Goal: Transaction & Acquisition: Purchase product/service

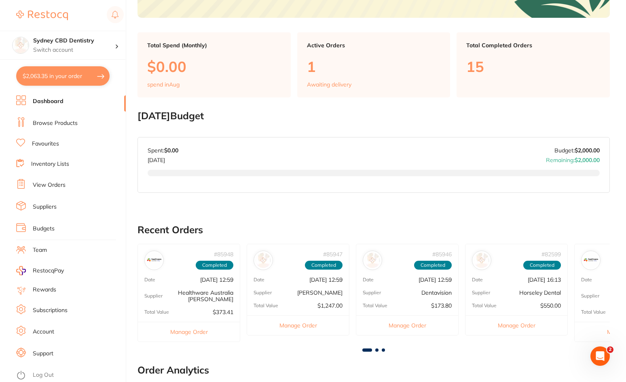
scroll to position [162, 0]
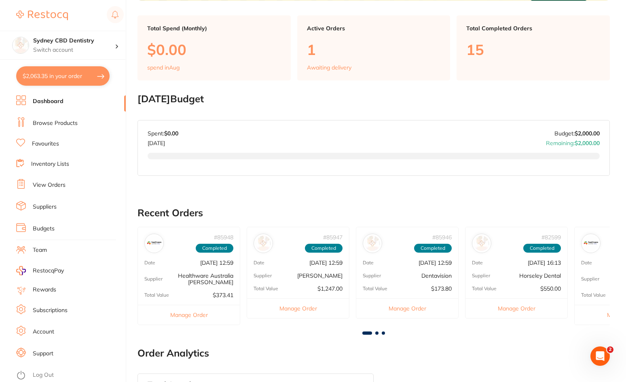
click at [40, 378] on link "Log Out" at bounding box center [43, 375] width 21 height 8
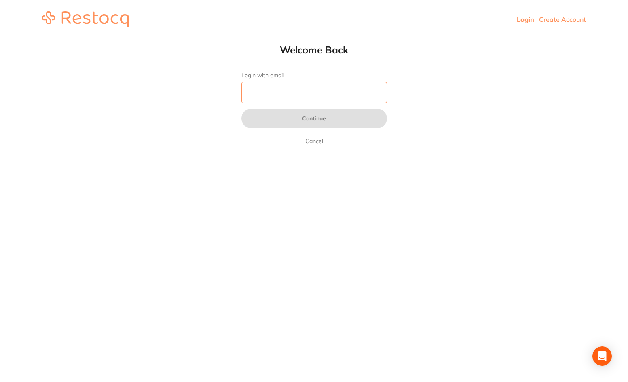
click at [273, 93] on input "Login with email" at bounding box center [314, 92] width 146 height 21
type input "[EMAIL_ADDRESS][DOMAIN_NAME]"
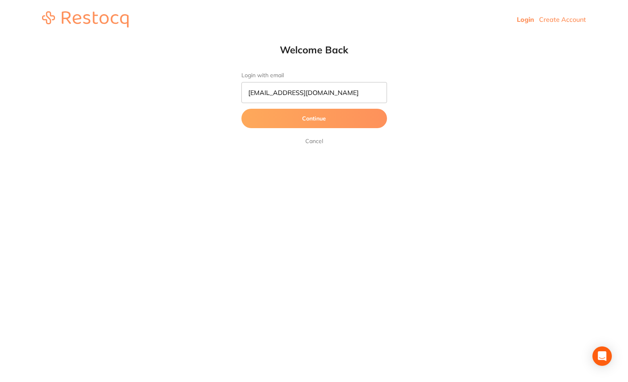
click at [308, 123] on button "Continue" at bounding box center [314, 118] width 146 height 19
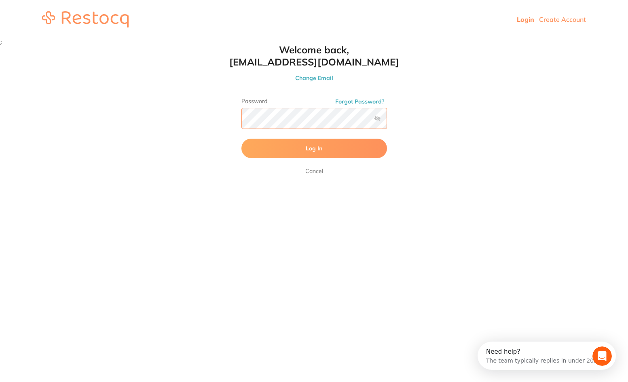
click at [241, 139] on button "Log In" at bounding box center [314, 148] width 146 height 19
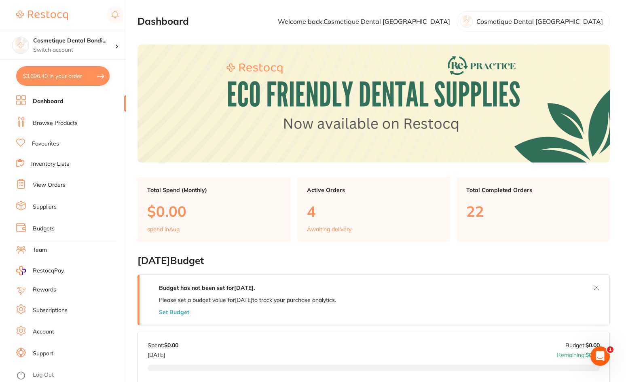
click at [77, 74] on button "$3,696.40 in your order" at bounding box center [62, 75] width 93 height 19
checkbox input "true"
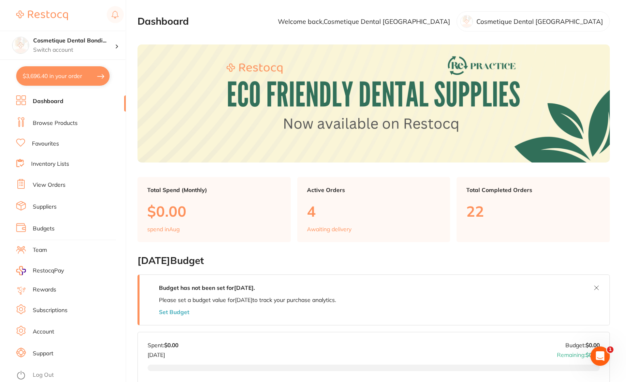
checkbox input "true"
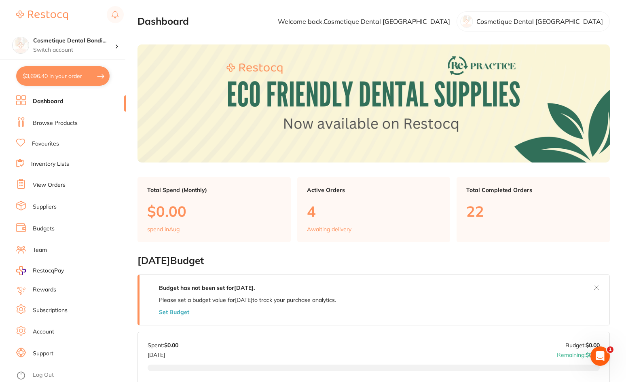
checkbox input "true"
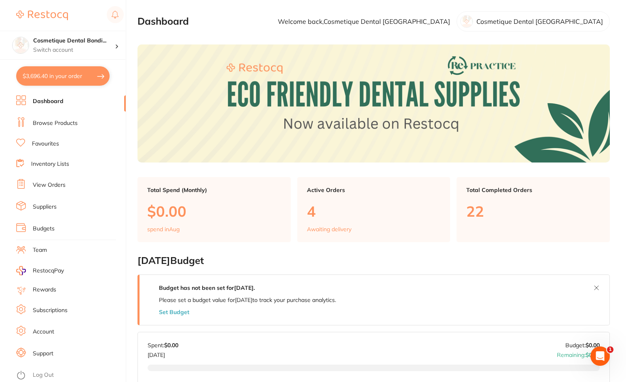
checkbox input "true"
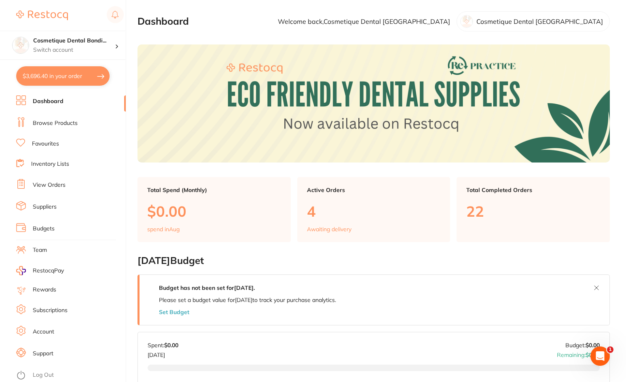
checkbox input "true"
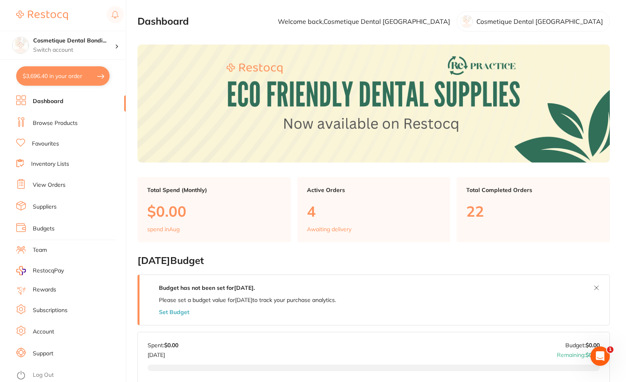
checkbox input "true"
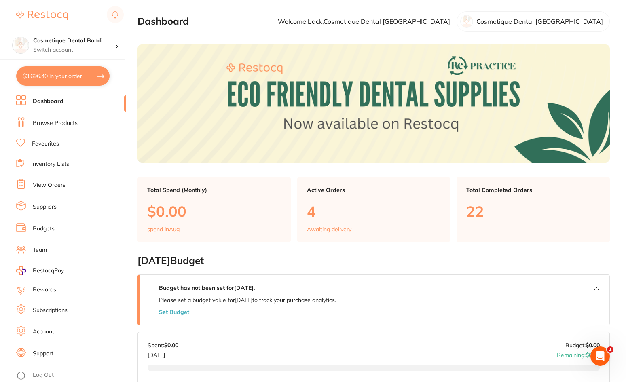
checkbox input "true"
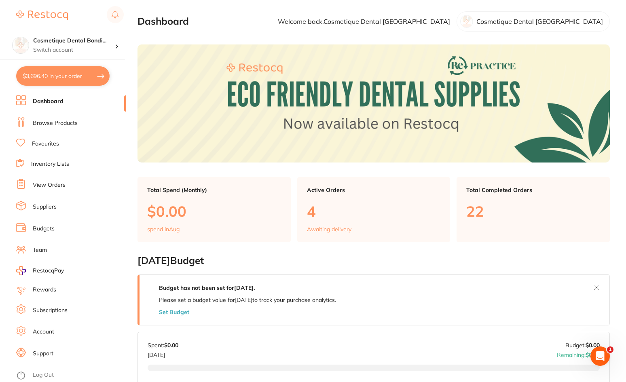
checkbox input "true"
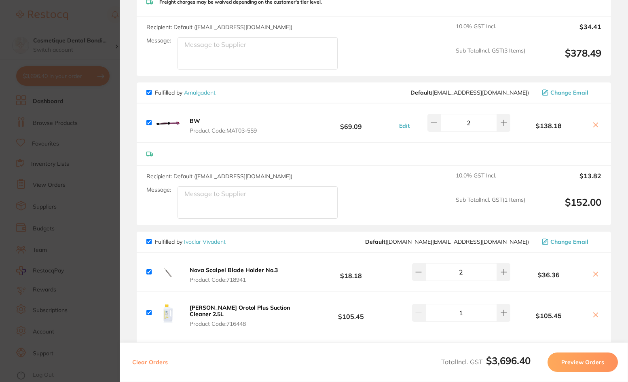
scroll to position [243, 0]
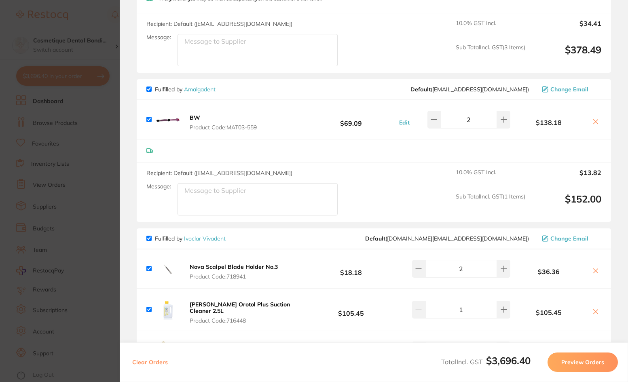
click at [225, 123] on button "BW Product Code: MAT03-559" at bounding box center [223, 122] width 72 height 17
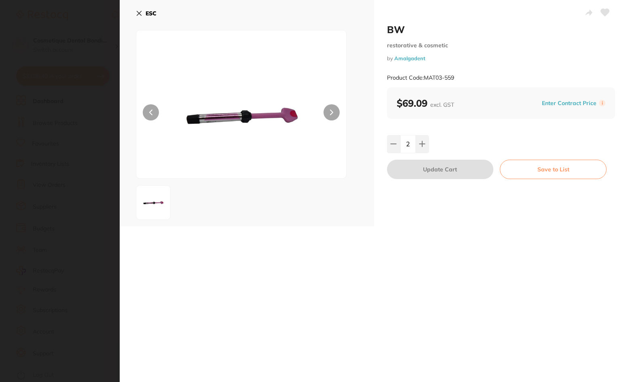
scroll to position [0, 0]
click at [141, 15] on icon at bounding box center [139, 13] width 4 height 4
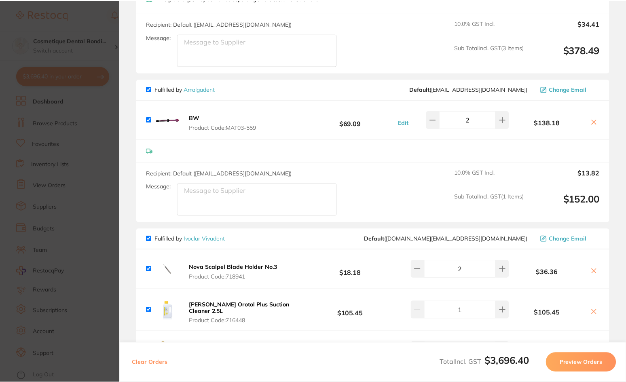
scroll to position [162, 0]
click at [594, 120] on icon at bounding box center [593, 121] width 6 height 6
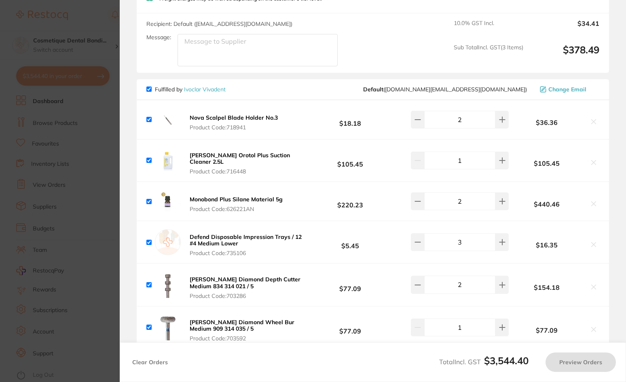
checkbox input "true"
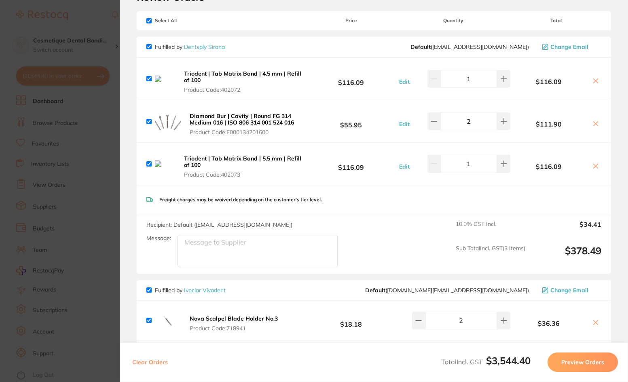
scroll to position [0, 0]
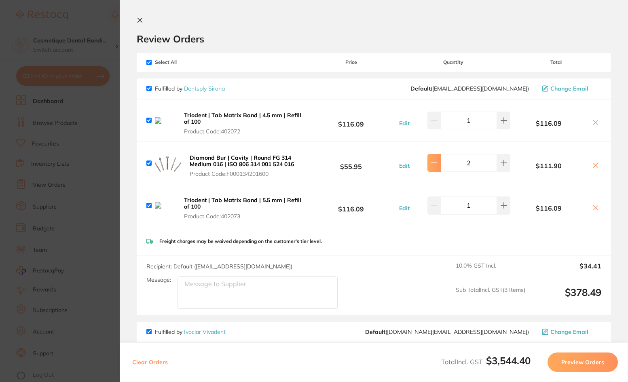
click at [433, 129] on button at bounding box center [433, 121] width 13 height 18
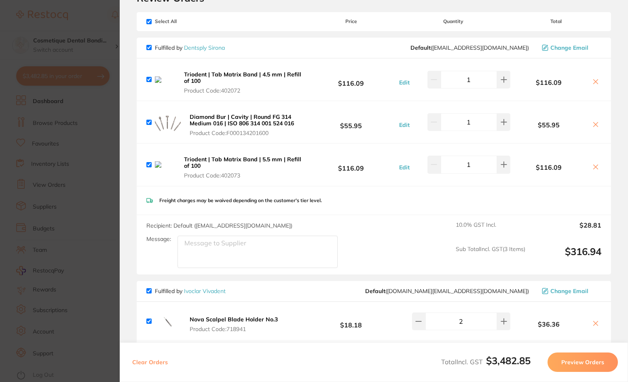
scroll to position [81, 0]
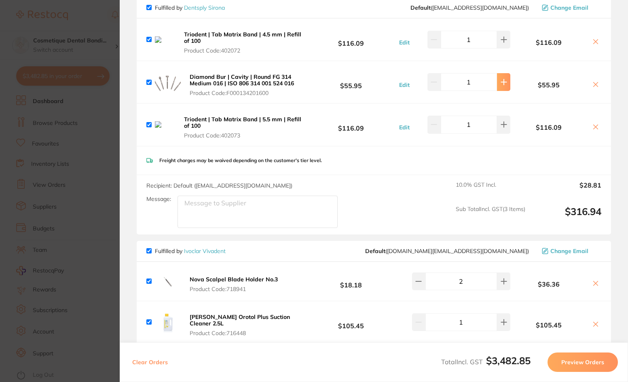
click at [497, 49] on button at bounding box center [503, 40] width 13 height 18
type input "2"
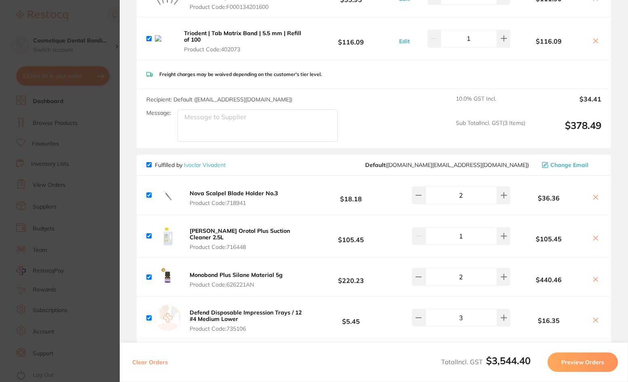
scroll to position [0, 0]
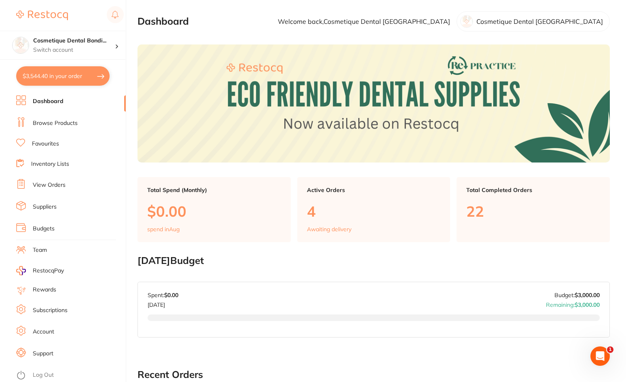
click at [71, 76] on button "$3,544.40 in your order" at bounding box center [62, 75] width 93 height 19
checkbox input "true"
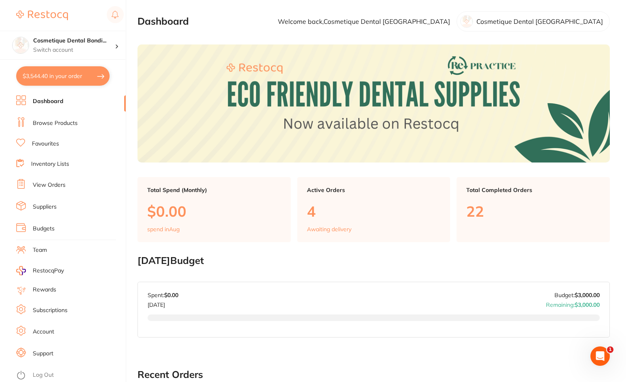
checkbox input "true"
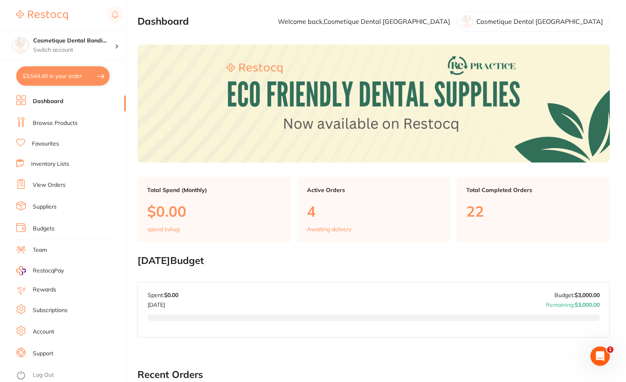
checkbox input "true"
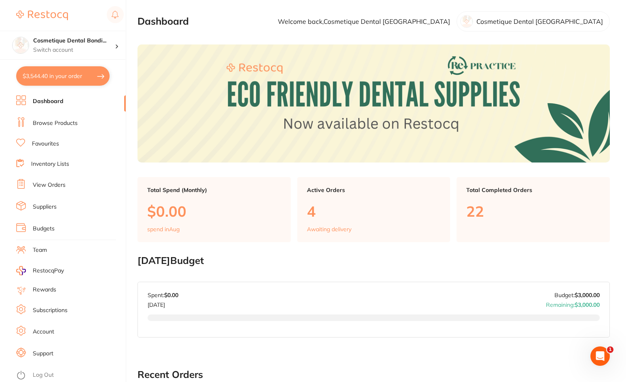
checkbox input "true"
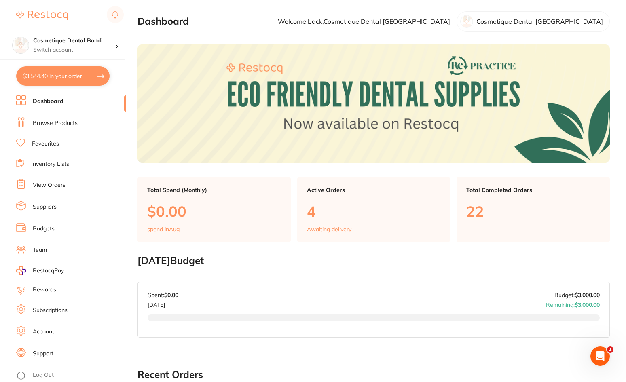
checkbox input "true"
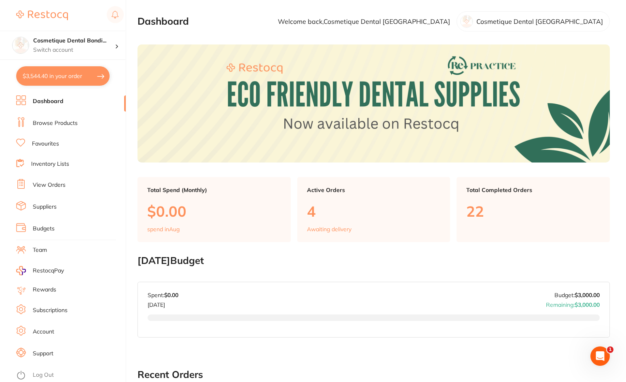
checkbox input "true"
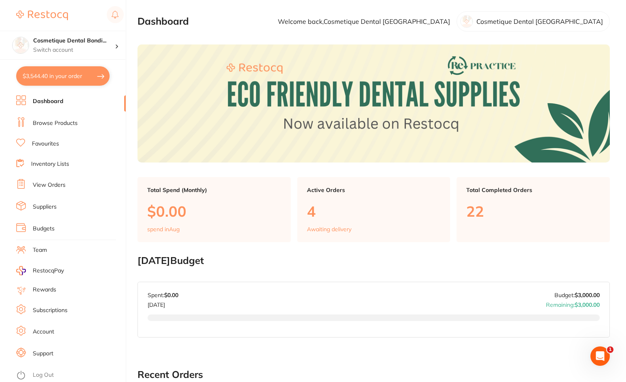
checkbox input "true"
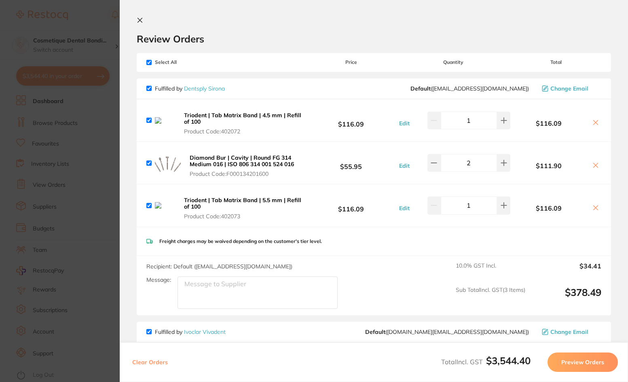
click at [173, 164] on img at bounding box center [168, 163] width 26 height 26
click at [216, 162] on b "Diamond Bur | Cavity | Round FG 314 Medium 016 | ISO 806 314 001 524 016" at bounding box center [242, 161] width 104 height 14
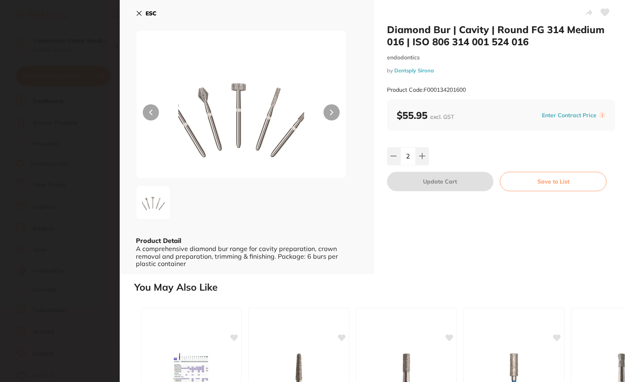
click at [138, 15] on icon at bounding box center [139, 13] width 4 height 4
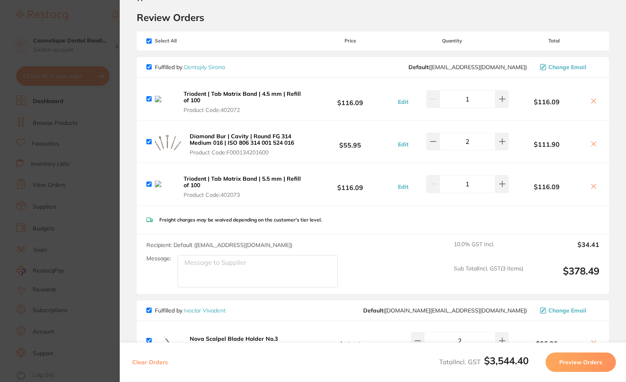
scroll to position [323, 0]
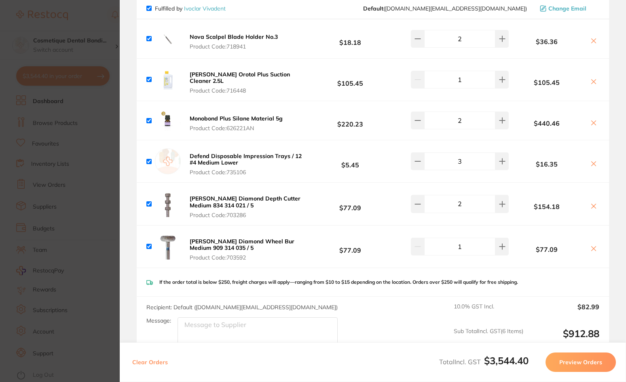
drag, startPoint x: 232, startPoint y: 195, endPoint x: 241, endPoint y: 199, distance: 9.4
click at [232, 195] on b "[PERSON_NAME] Diamond Depth Cutter Medium 834 314 021 / 5" at bounding box center [245, 202] width 111 height 14
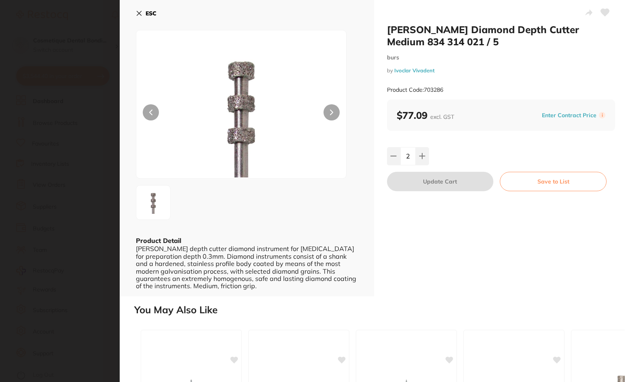
scroll to position [0, 0]
click at [138, 13] on icon at bounding box center [139, 13] width 4 height 4
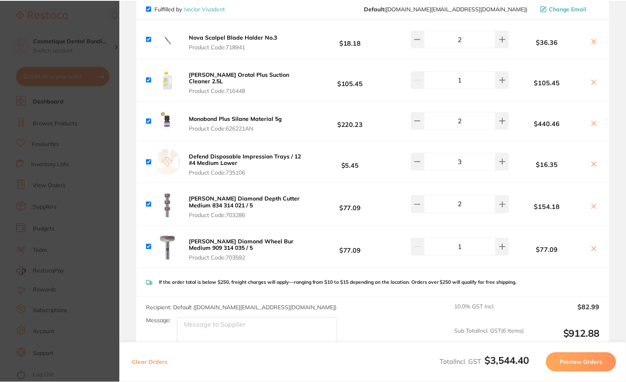
scroll to position [162, 0]
click at [592, 245] on icon at bounding box center [593, 248] width 6 height 6
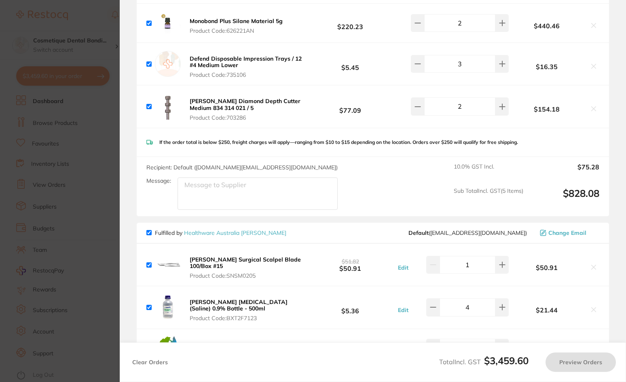
checkbox input "true"
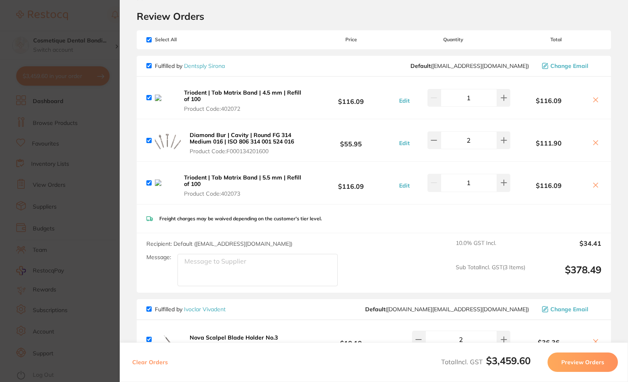
scroll to position [0, 0]
